Goal: Check status: Check status

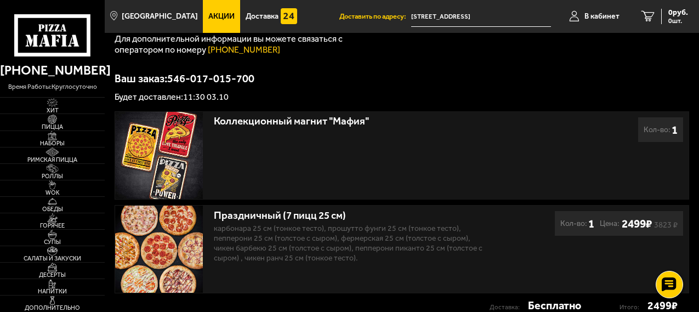
scroll to position [219, 0]
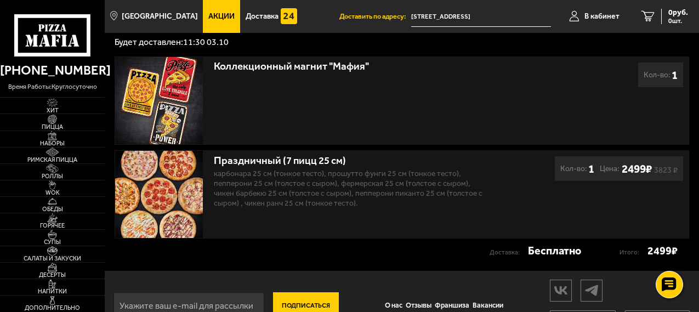
click at [305, 196] on p "Карбонара 25 см (тонкое тесто), Прошутто Фунги 25 см (тонкое тесто), Пепперони …" at bounding box center [348, 188] width 269 height 39
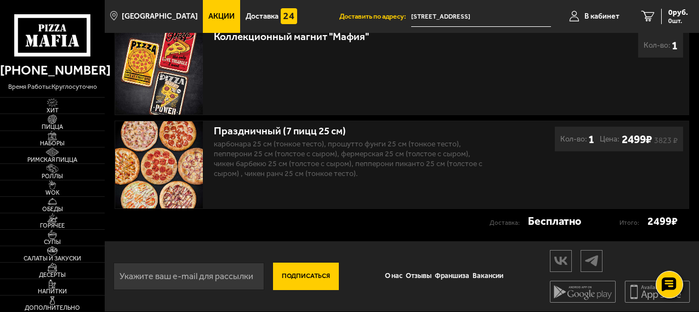
scroll to position [195, 0]
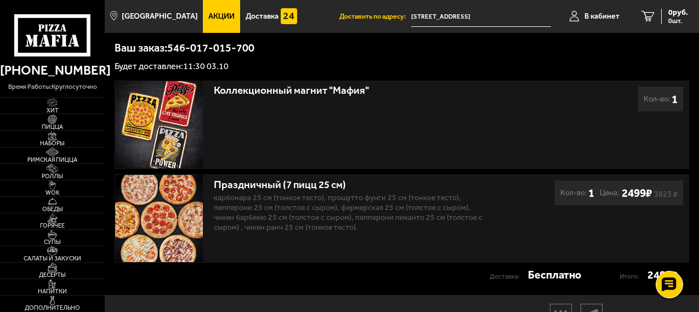
click at [277, 204] on p "Карбонара 25 см (тонкое тесто), Прошутто Фунги 25 см (тонкое тесто), Пепперони …" at bounding box center [348, 212] width 269 height 39
click at [166, 216] on img at bounding box center [158, 218] width 87 height 87
click at [301, 193] on div "Праздничный (7 пицц 25 см) Карбонара 25 см (тонкое тесто), Прошутто Фунги 25 см…" at bounding box center [348, 204] width 269 height 58
click at [182, 195] on img at bounding box center [158, 218] width 87 height 87
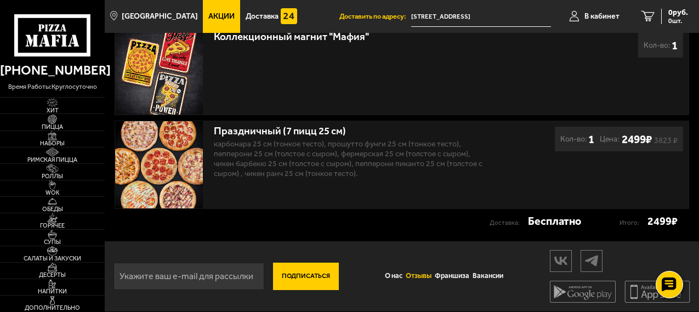
click at [421, 272] on link "Отзывы" at bounding box center [418, 277] width 29 height 22
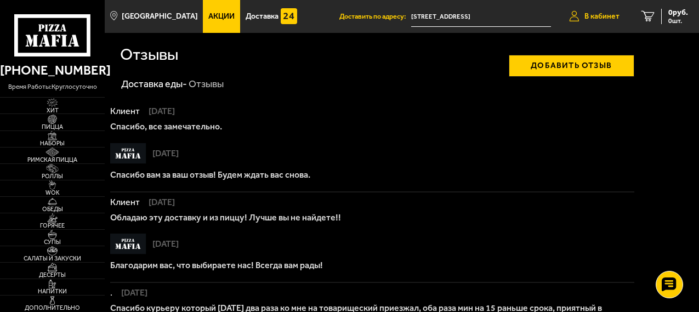
click at [596, 16] on span "В кабинет" at bounding box center [602, 17] width 35 height 8
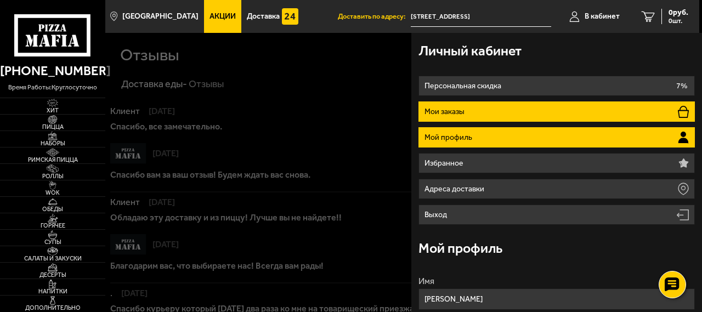
click at [503, 107] on li "Мои заказы" at bounding box center [557, 111] width 276 height 20
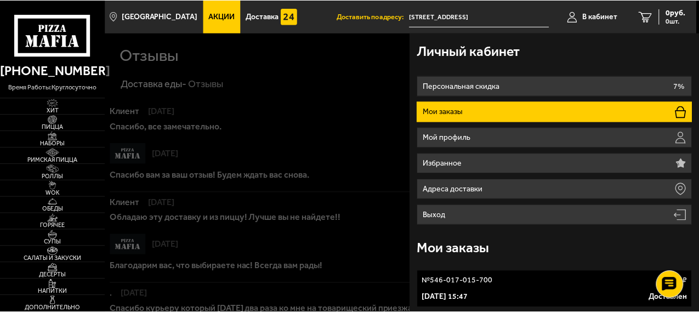
scroll to position [42, 0]
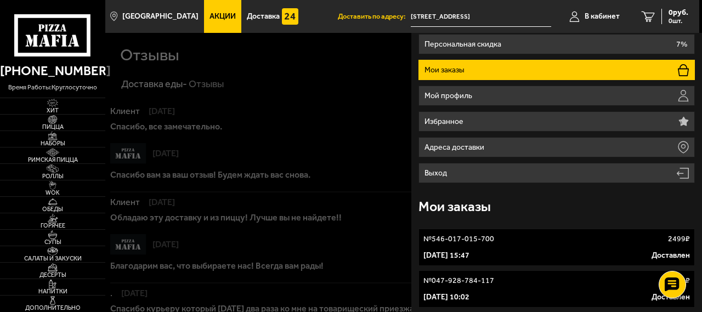
click at [465, 237] on p "№ 546-017-015-700" at bounding box center [459, 239] width 71 height 11
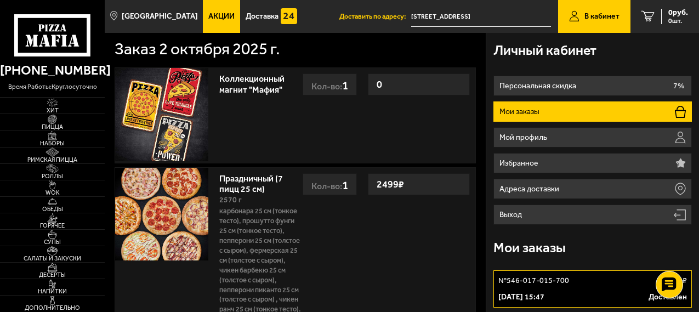
drag, startPoint x: 168, startPoint y: 215, endPoint x: 182, endPoint y: 205, distance: 16.6
click at [168, 213] on img at bounding box center [161, 214] width 93 height 93
click at [245, 183] on link "Праздничный (7 пицц 25 см)" at bounding box center [251, 182] width 64 height 24
click at [261, 183] on link "Праздничный (7 пицц 25 см)" at bounding box center [251, 182] width 64 height 24
